Goal: Information Seeking & Learning: Learn about a topic

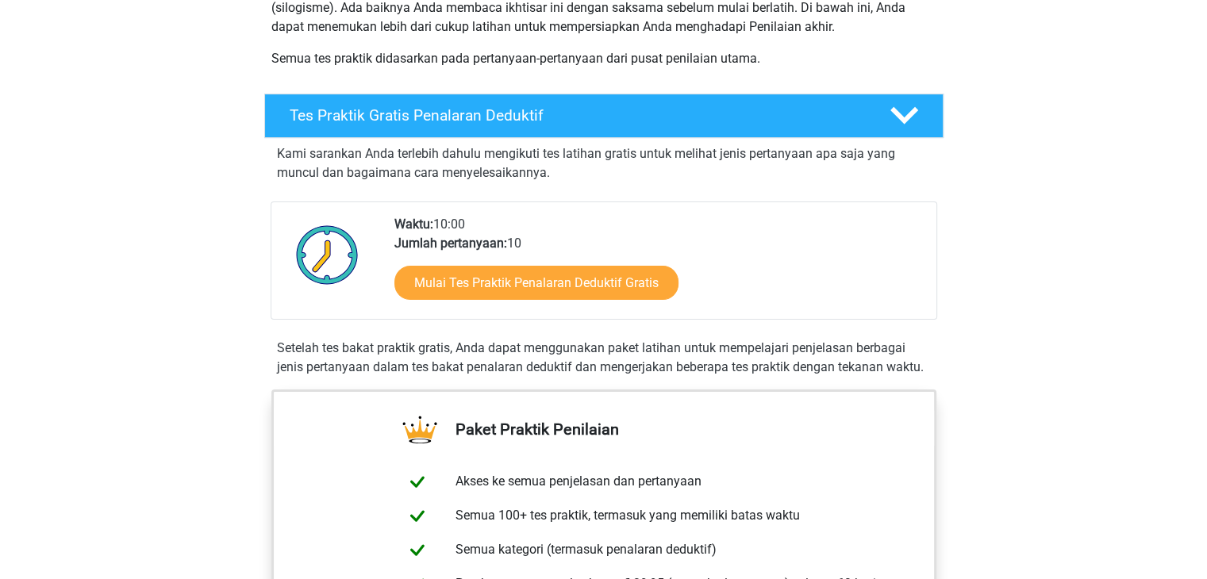
scroll to position [470, 0]
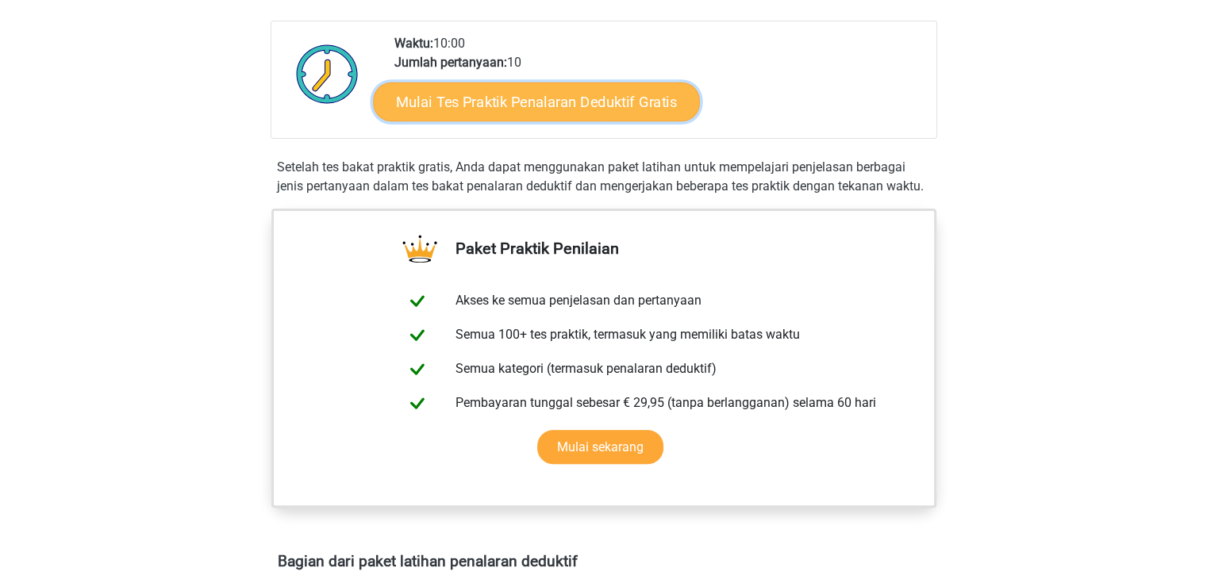
click at [476, 109] on font "Mulai Tes Praktik Penalaran Deduktif Gratis" at bounding box center [536, 101] width 281 height 17
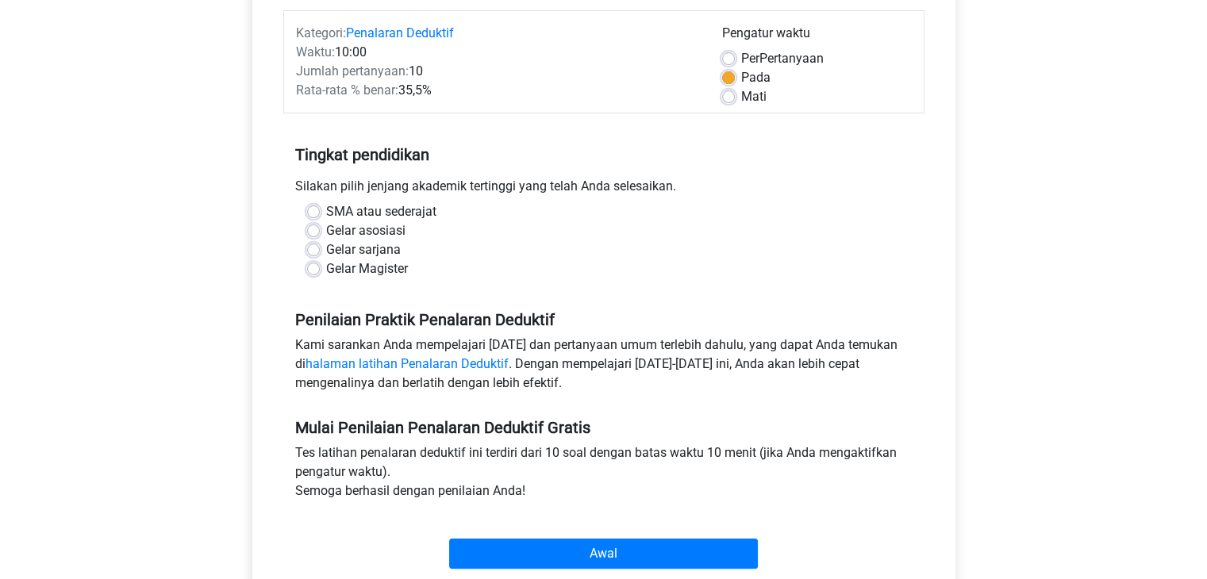
scroll to position [197, 0]
click at [326, 230] on label "Gelar asosiasi" at bounding box center [365, 230] width 79 height 19
click at [315, 230] on input "Gelar asosiasi" at bounding box center [313, 229] width 13 height 16
radio input "true"
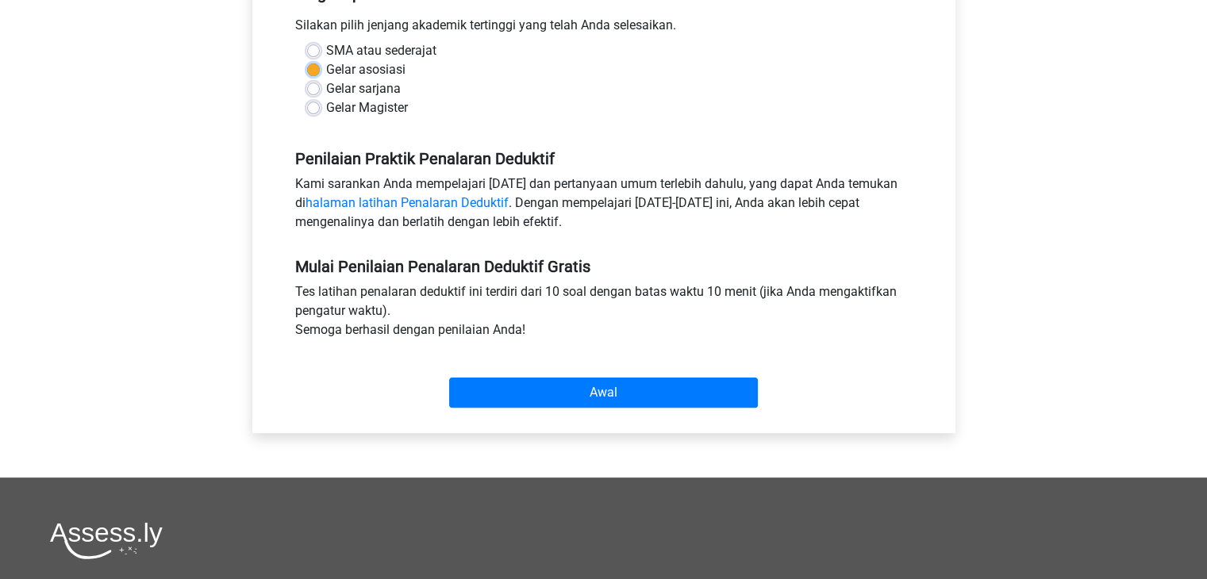
scroll to position [356, 0]
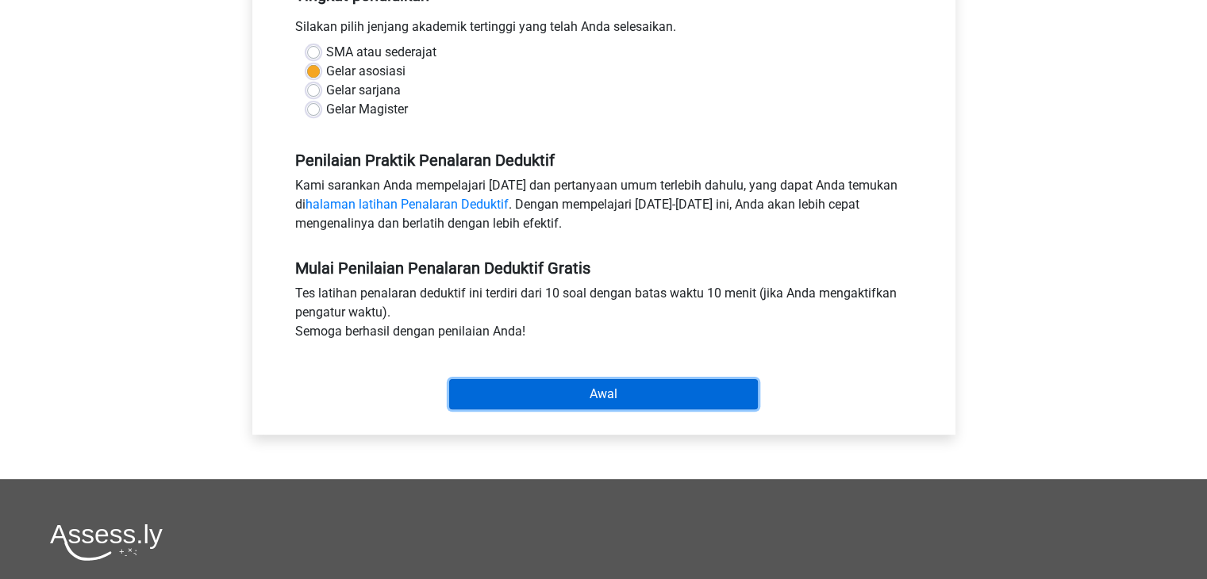
click at [527, 394] on input "Awal" at bounding box center [603, 394] width 309 height 30
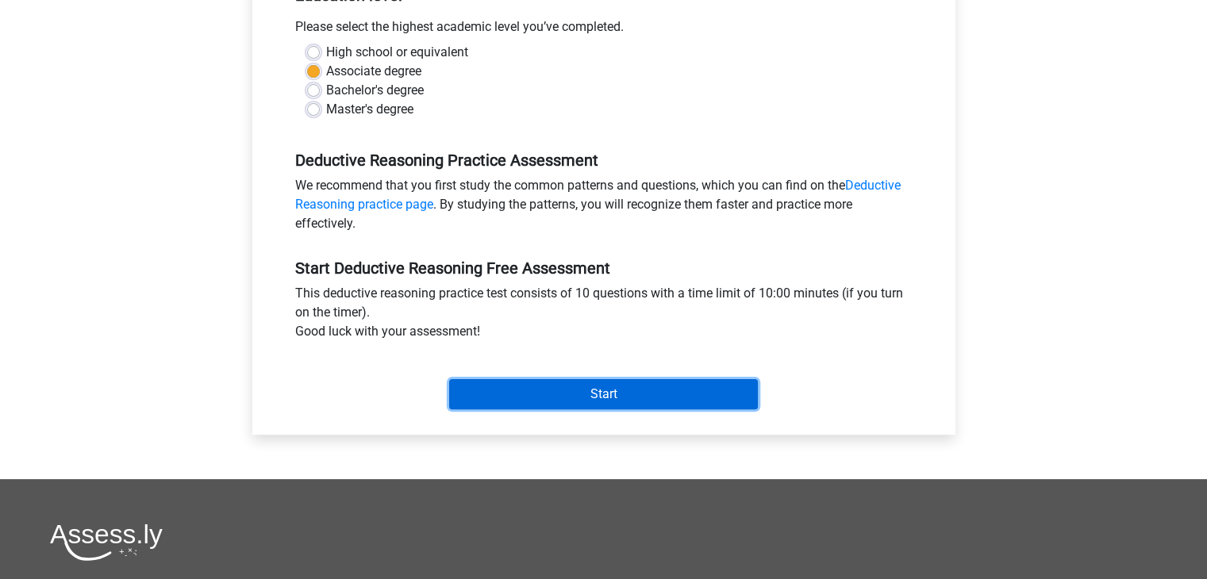
click at [692, 393] on input "Start" at bounding box center [603, 394] width 309 height 30
click at [618, 389] on input "Start" at bounding box center [603, 394] width 309 height 30
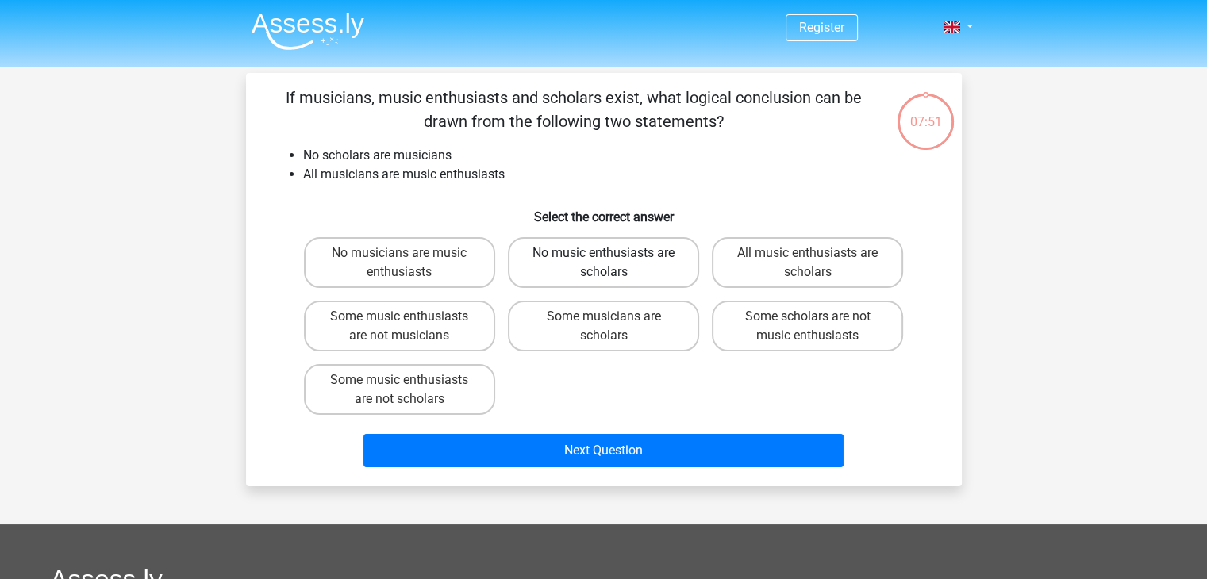
click at [594, 264] on label "No music enthusiasts are scholars" at bounding box center [603, 262] width 191 height 51
click at [603, 263] on input "No music enthusiasts are scholars" at bounding box center [608, 258] width 10 height 10
radio input "true"
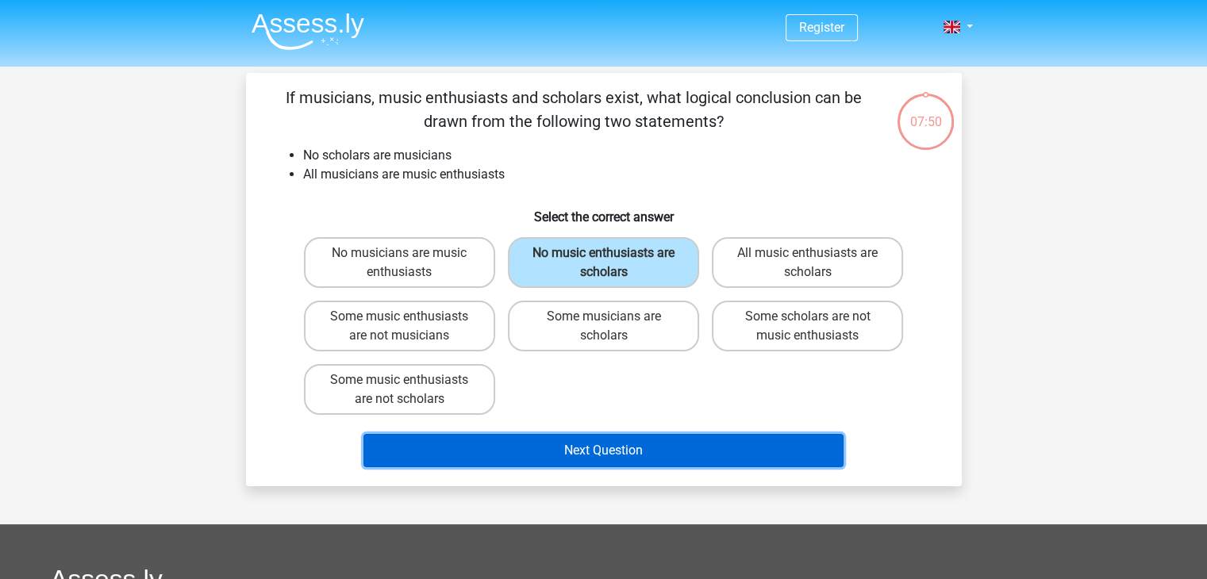
click at [618, 456] on button "Next Question" at bounding box center [603, 450] width 480 height 33
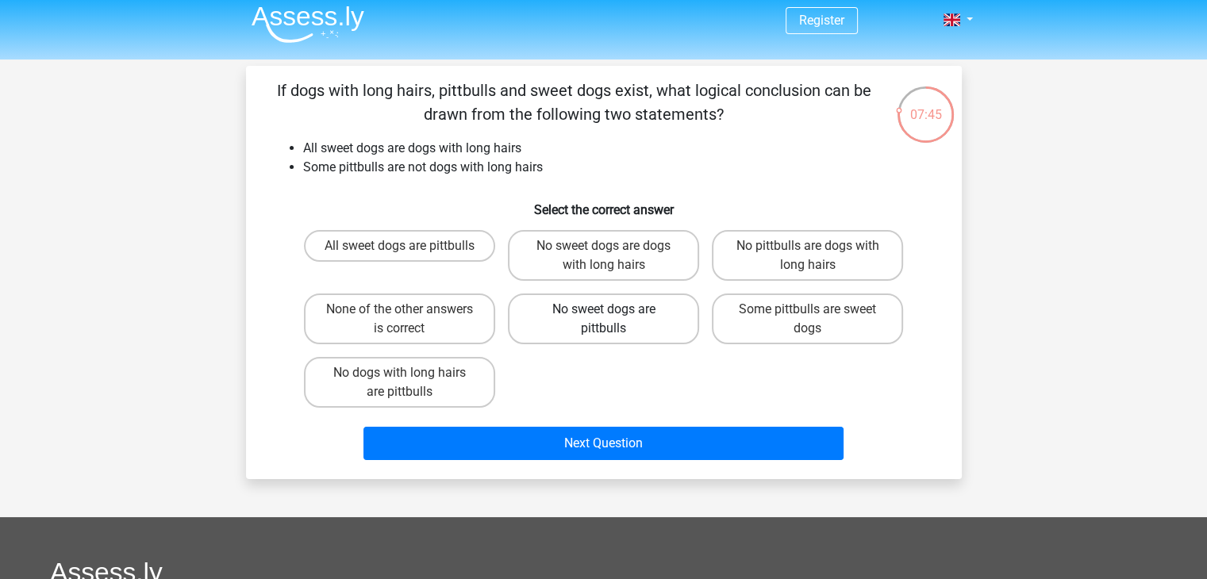
scroll to position [6, 0]
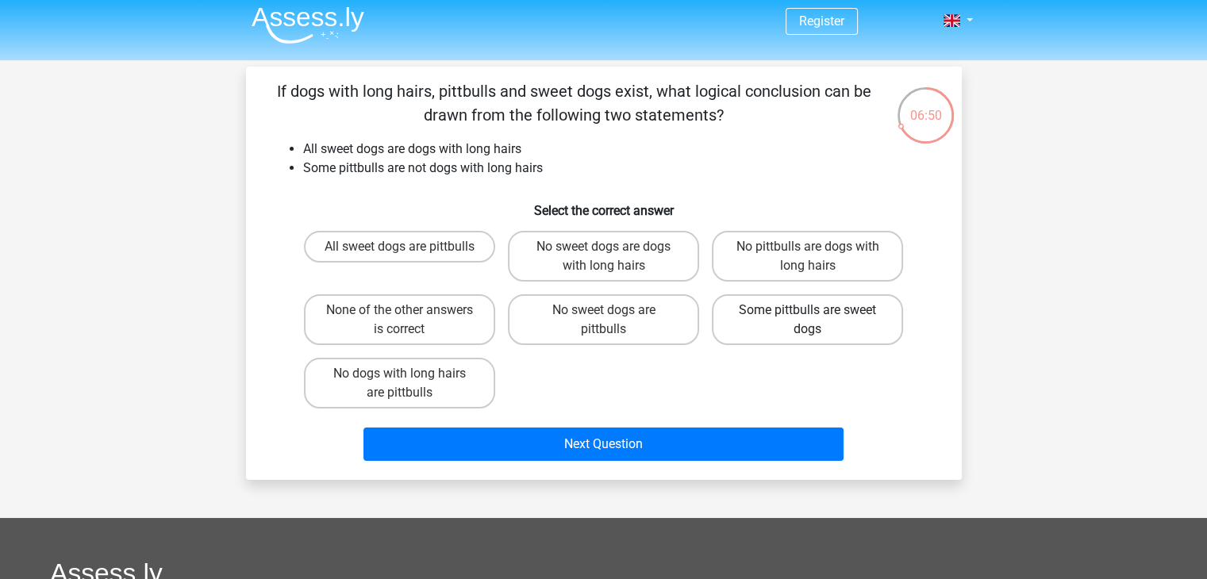
click at [788, 316] on label "Some pittbulls are sweet dogs" at bounding box center [807, 319] width 191 height 51
click at [808, 316] on input "Some pittbulls are sweet dogs" at bounding box center [813, 315] width 10 height 10
radio input "true"
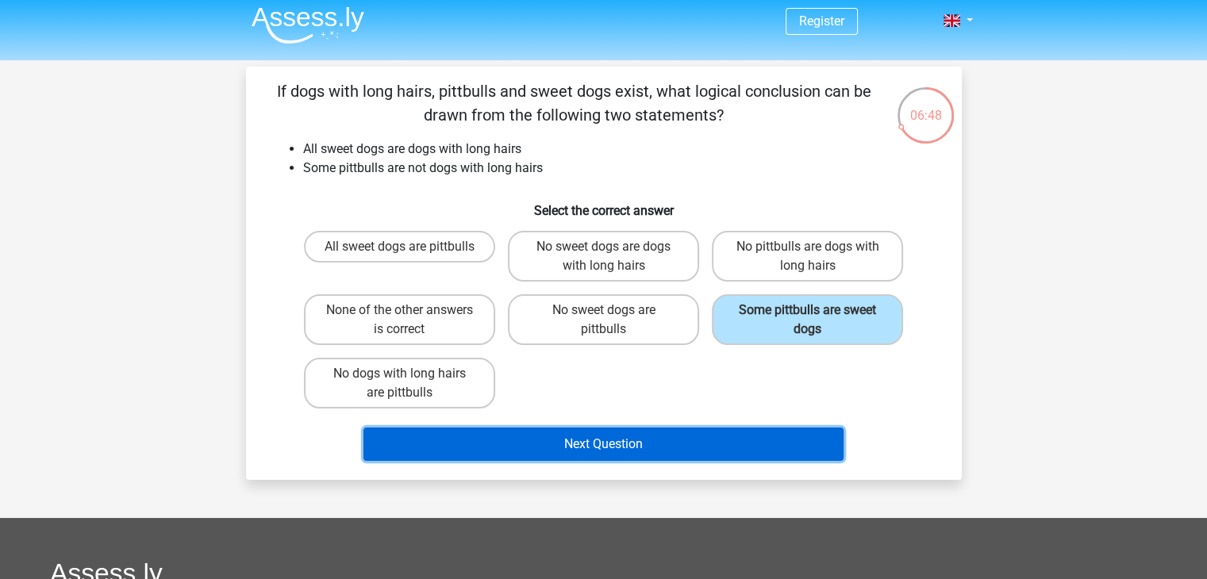
click at [660, 445] on button "Next Question" at bounding box center [603, 444] width 480 height 33
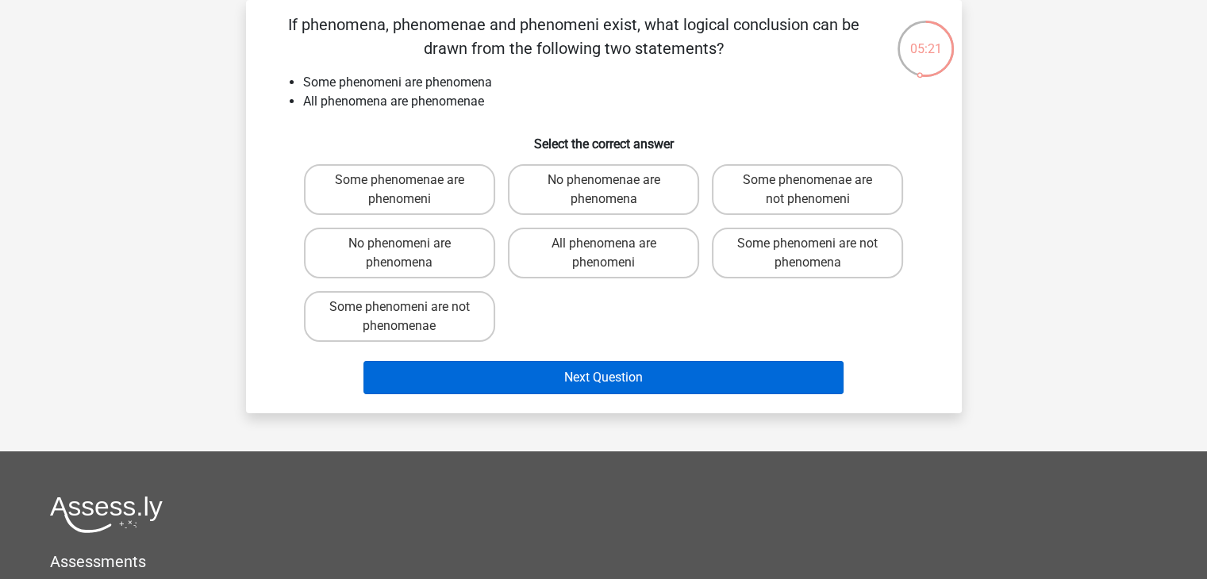
scroll to position [0, 0]
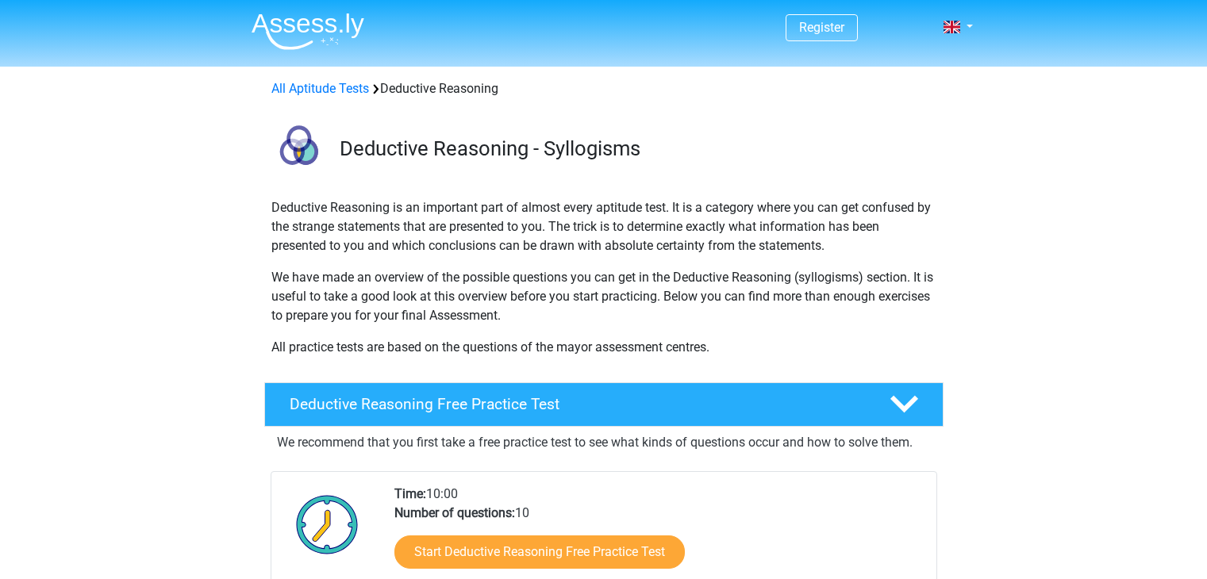
scroll to position [470, 0]
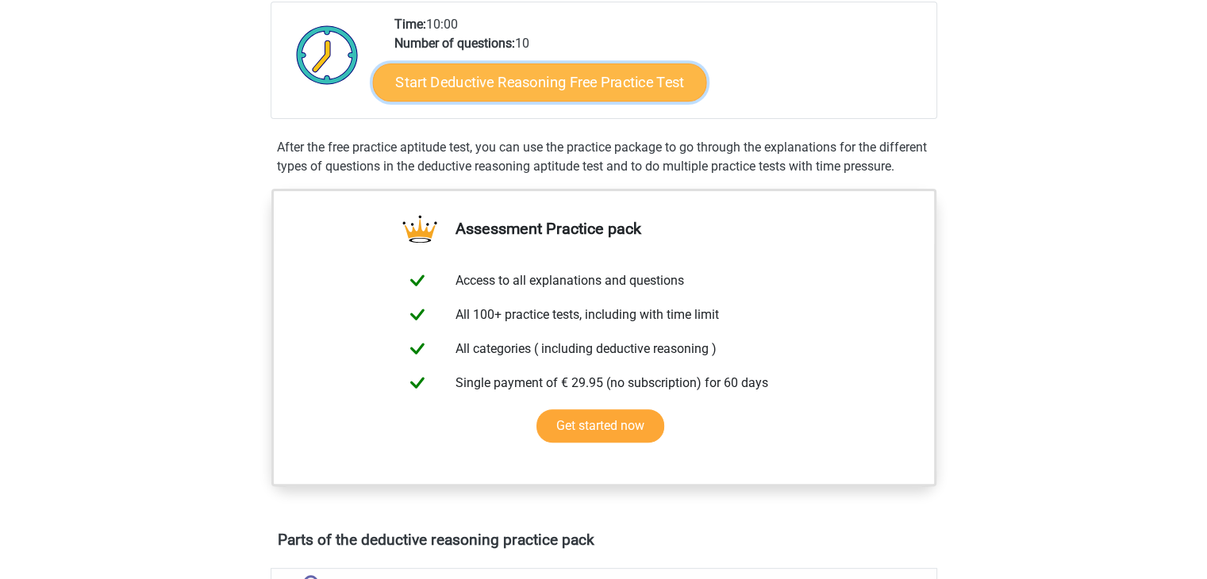
click at [487, 89] on link "Start Deductive Reasoning Free Practice Test" at bounding box center [539, 82] width 334 height 38
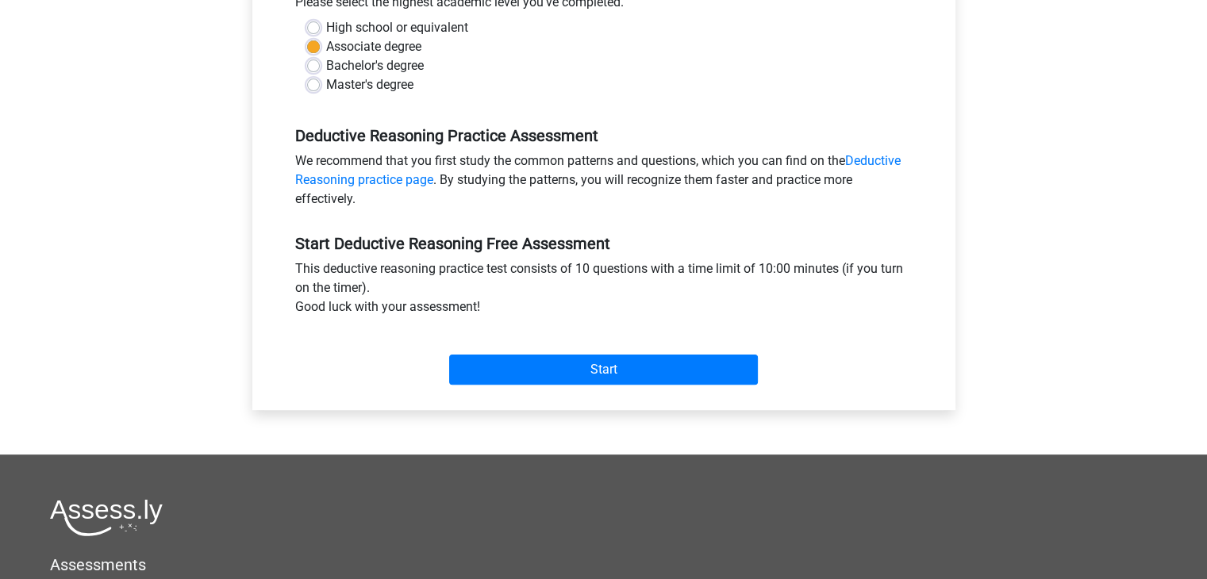
scroll to position [381, 0]
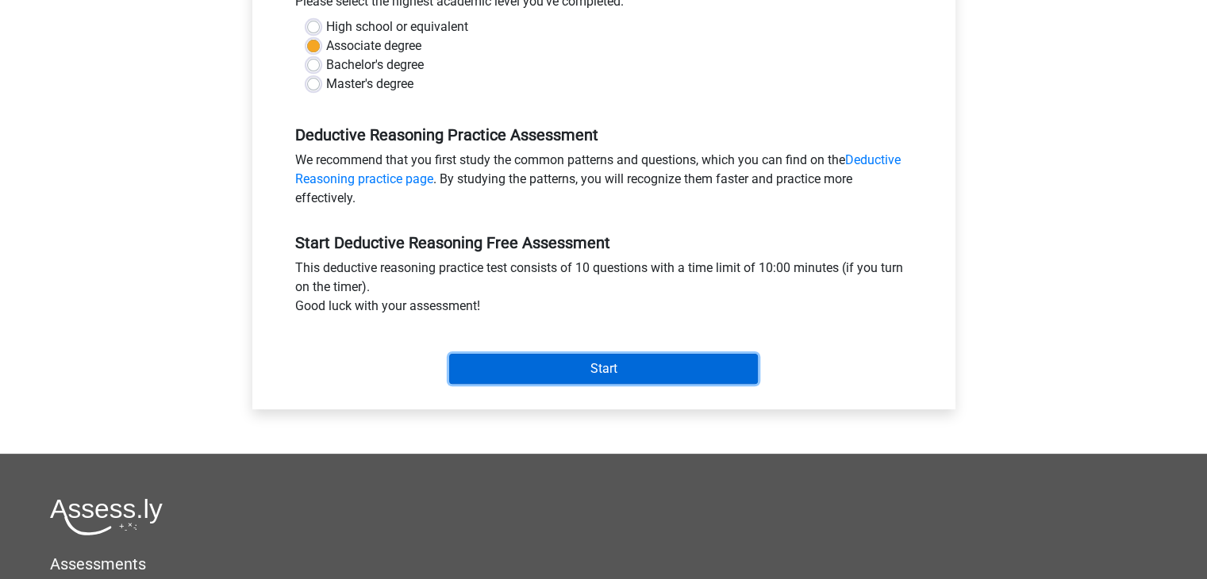
click at [628, 359] on input "Start" at bounding box center [603, 369] width 309 height 30
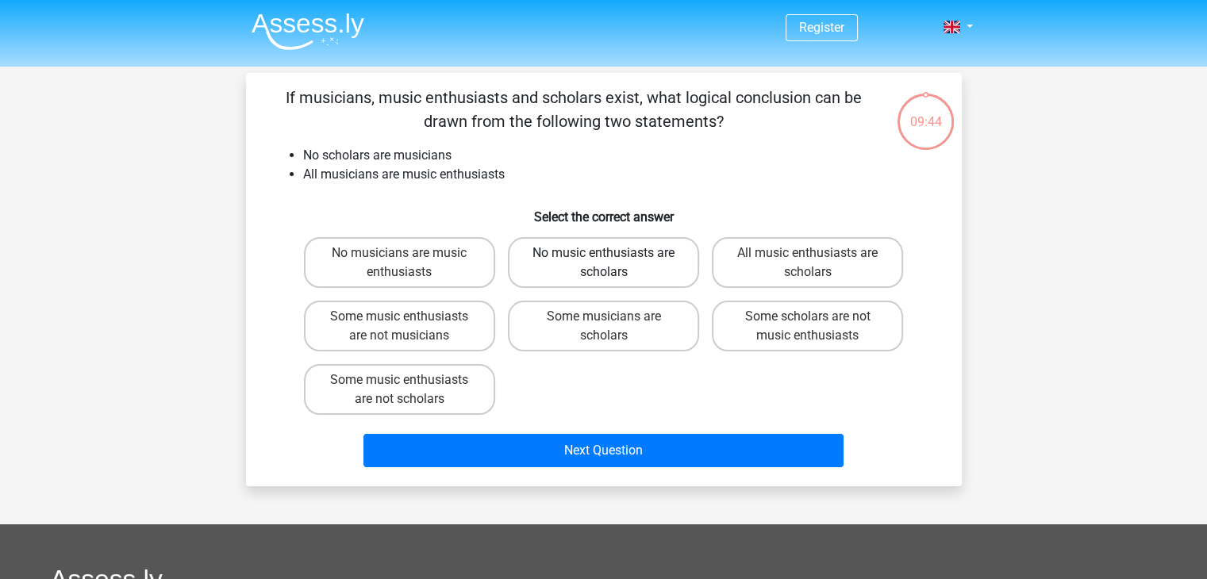
click at [616, 276] on label "No music enthusiasts are scholars" at bounding box center [603, 262] width 191 height 51
click at [613, 263] on input "No music enthusiasts are scholars" at bounding box center [608, 258] width 10 height 10
radio input "true"
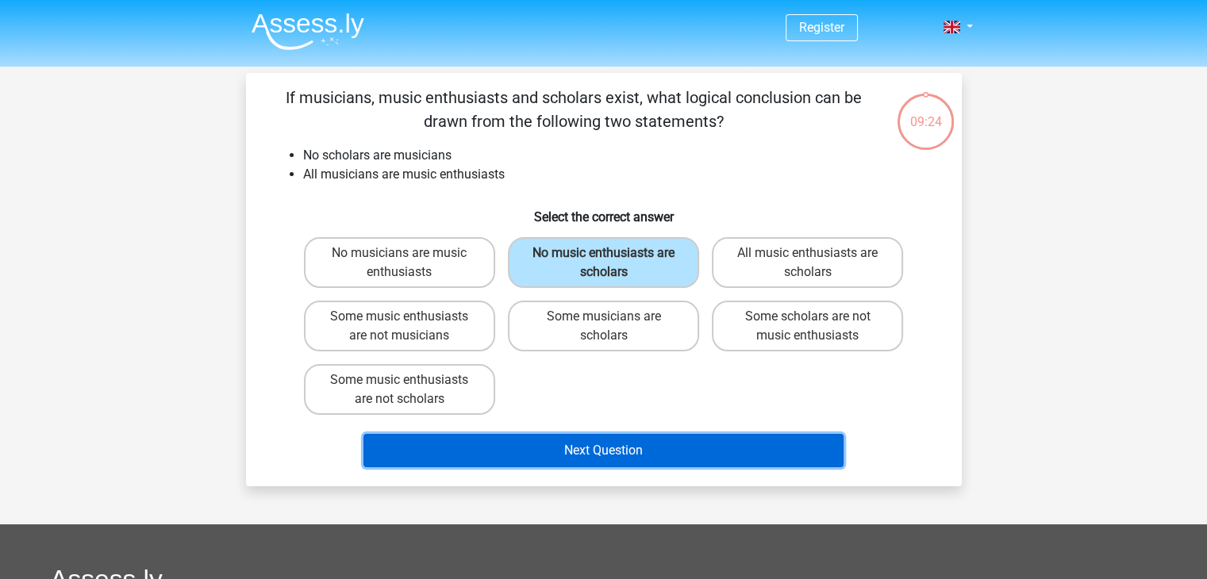
click at [436, 453] on button "Next Question" at bounding box center [603, 450] width 480 height 33
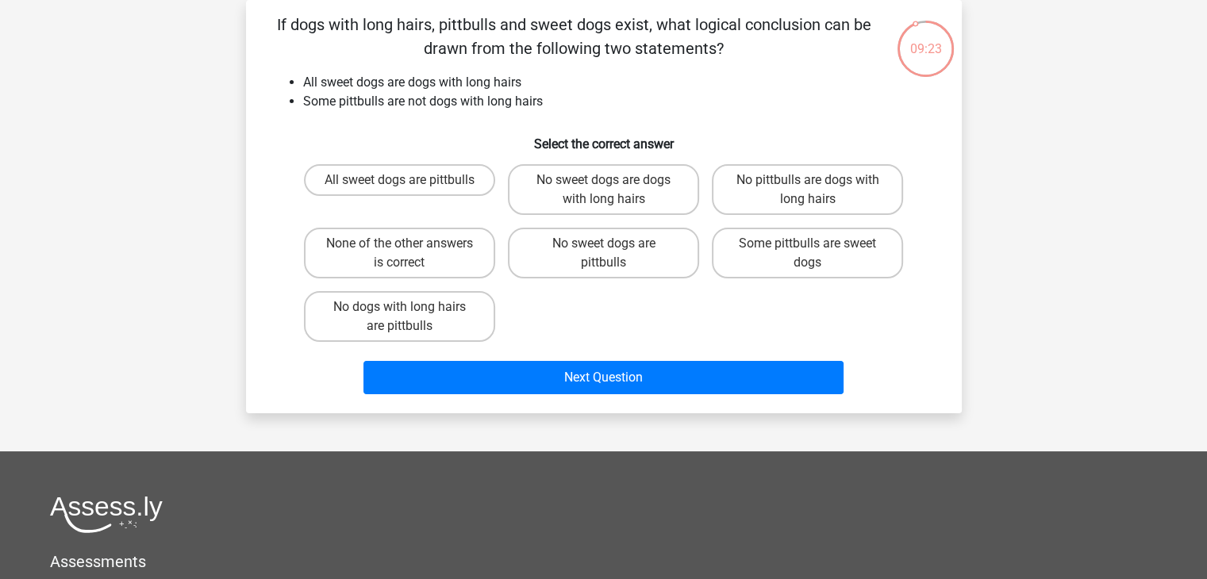
scroll to position [25, 0]
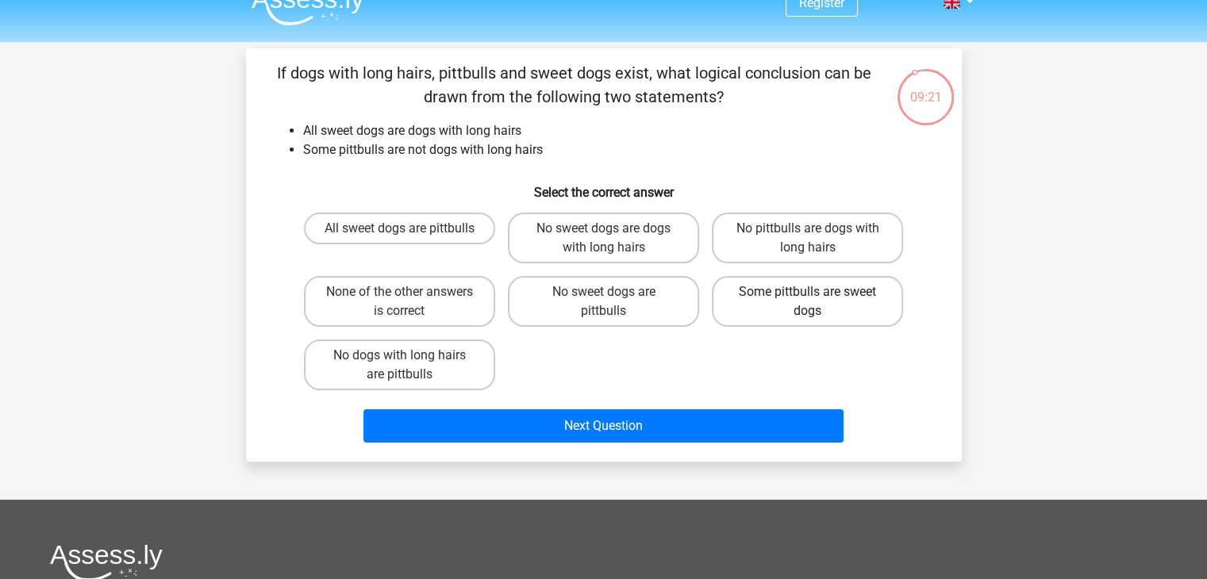
click at [790, 294] on label "Some pittbulls are sweet dogs" at bounding box center [807, 301] width 191 height 51
click at [808, 294] on input "Some pittbulls are sweet dogs" at bounding box center [813, 297] width 10 height 10
radio input "true"
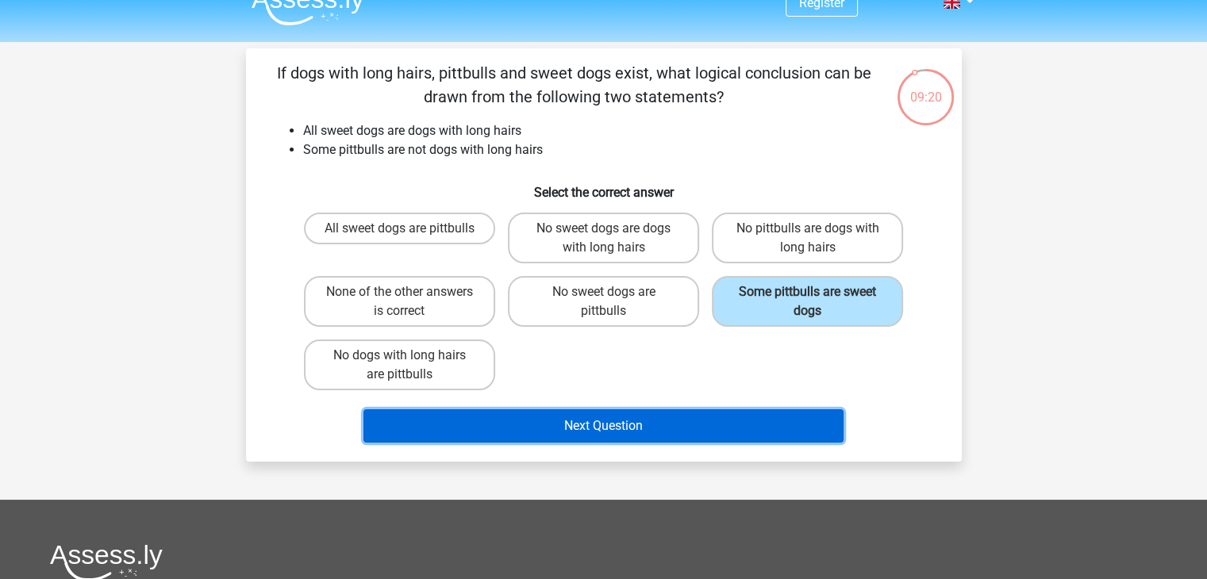
click at [655, 411] on button "Next Question" at bounding box center [603, 425] width 480 height 33
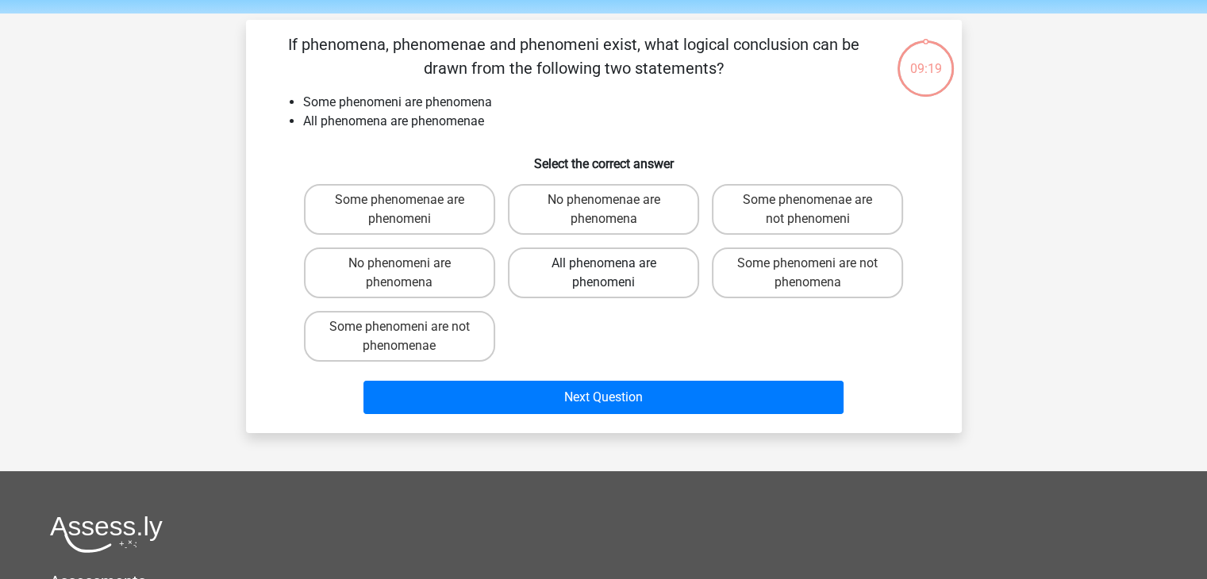
scroll to position [52, 0]
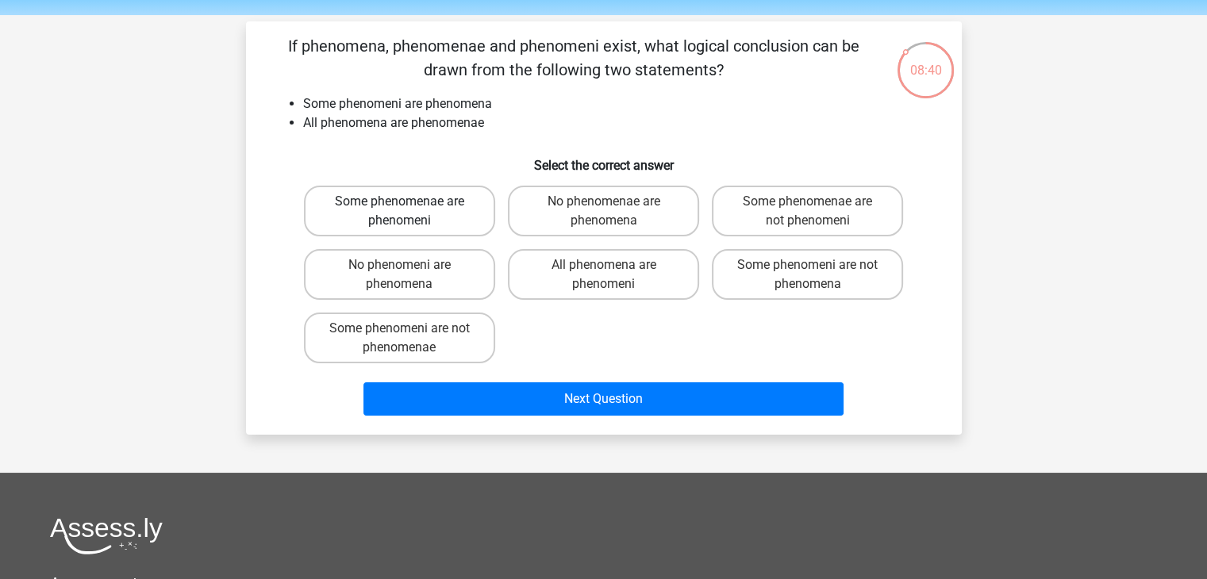
click at [390, 219] on label "Some phenomenae are phenomeni" at bounding box center [399, 211] width 191 height 51
click at [399, 212] on input "Some phenomenae are phenomeni" at bounding box center [404, 207] width 10 height 10
radio input "true"
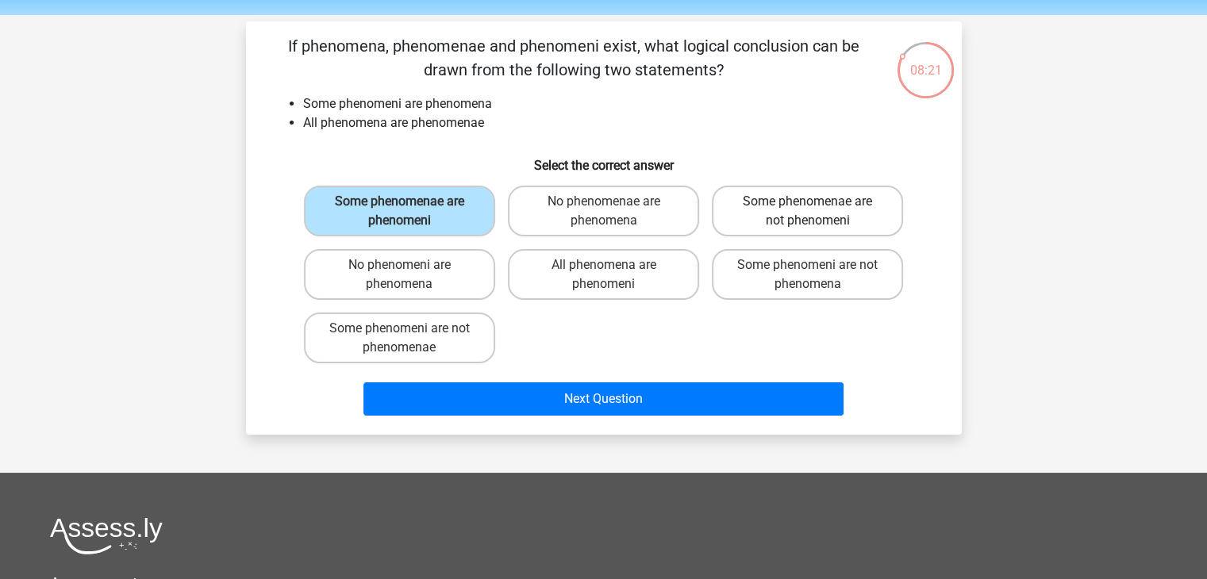
click at [733, 208] on label "Some phenomenae are not phenomeni" at bounding box center [807, 211] width 191 height 51
click at [808, 208] on input "Some phenomenae are not phenomeni" at bounding box center [813, 207] width 10 height 10
radio input "true"
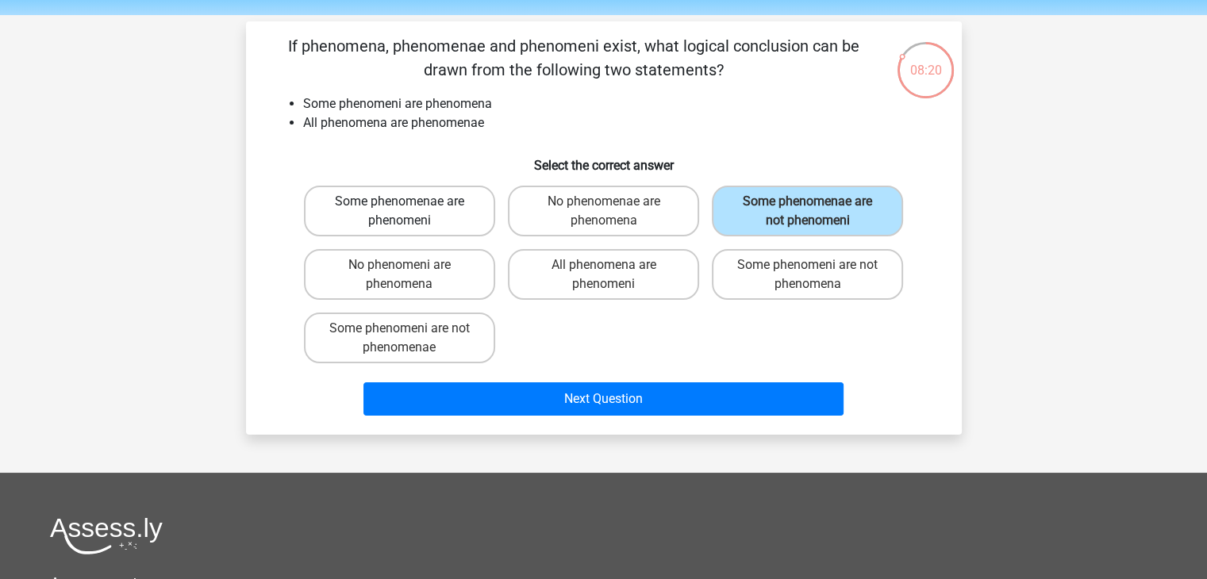
click at [462, 201] on label "Some phenomenae are phenomeni" at bounding box center [399, 211] width 191 height 51
click at [409, 202] on input "Some phenomenae are phenomeni" at bounding box center [404, 207] width 10 height 10
radio input "true"
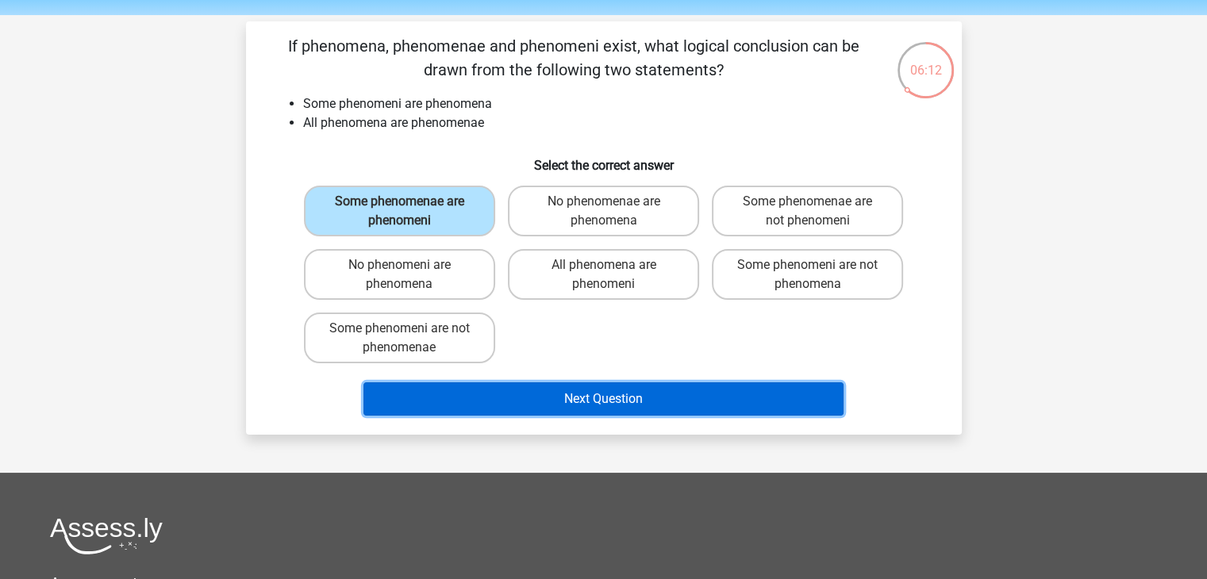
click at [557, 410] on button "Next Question" at bounding box center [603, 398] width 480 height 33
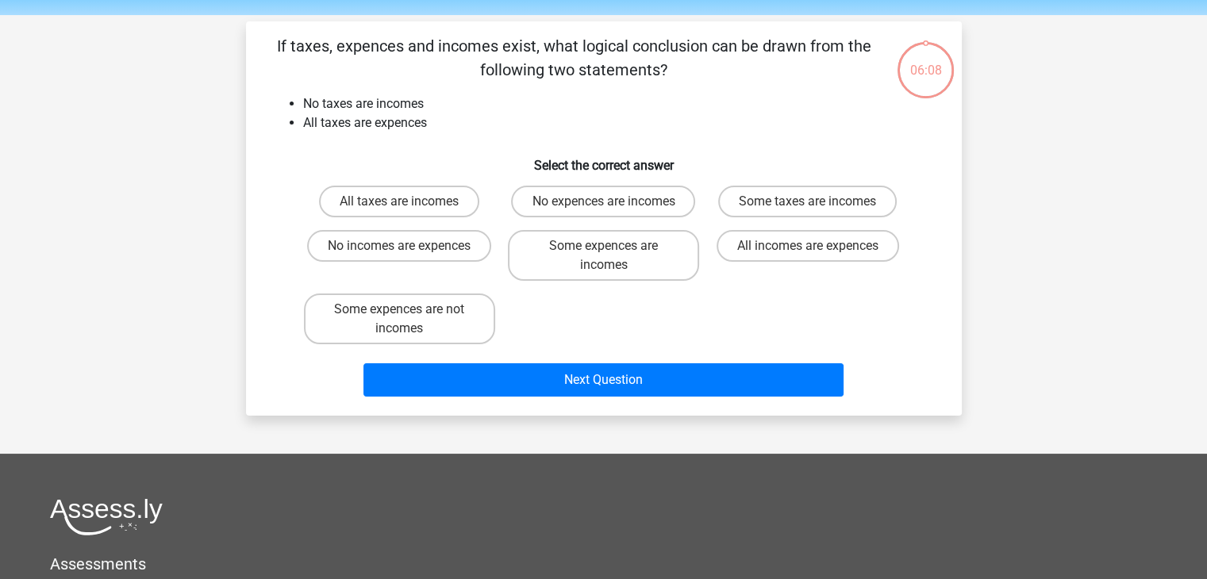
scroll to position [73, 0]
